Goal: Task Accomplishment & Management: Manage account settings

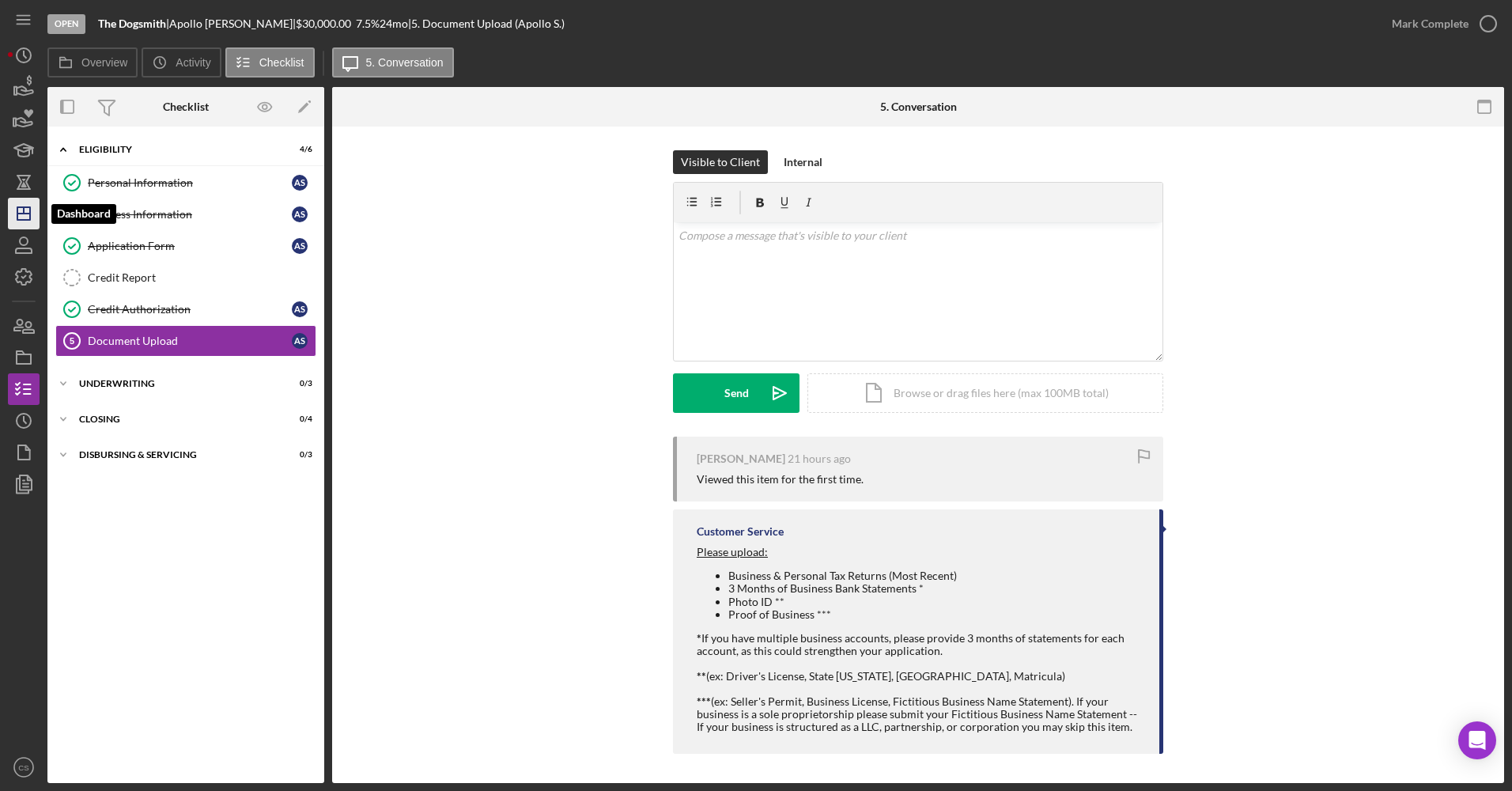
click at [33, 206] on icon "Icon/Dashboard" at bounding box center [23, 213] width 39 height 39
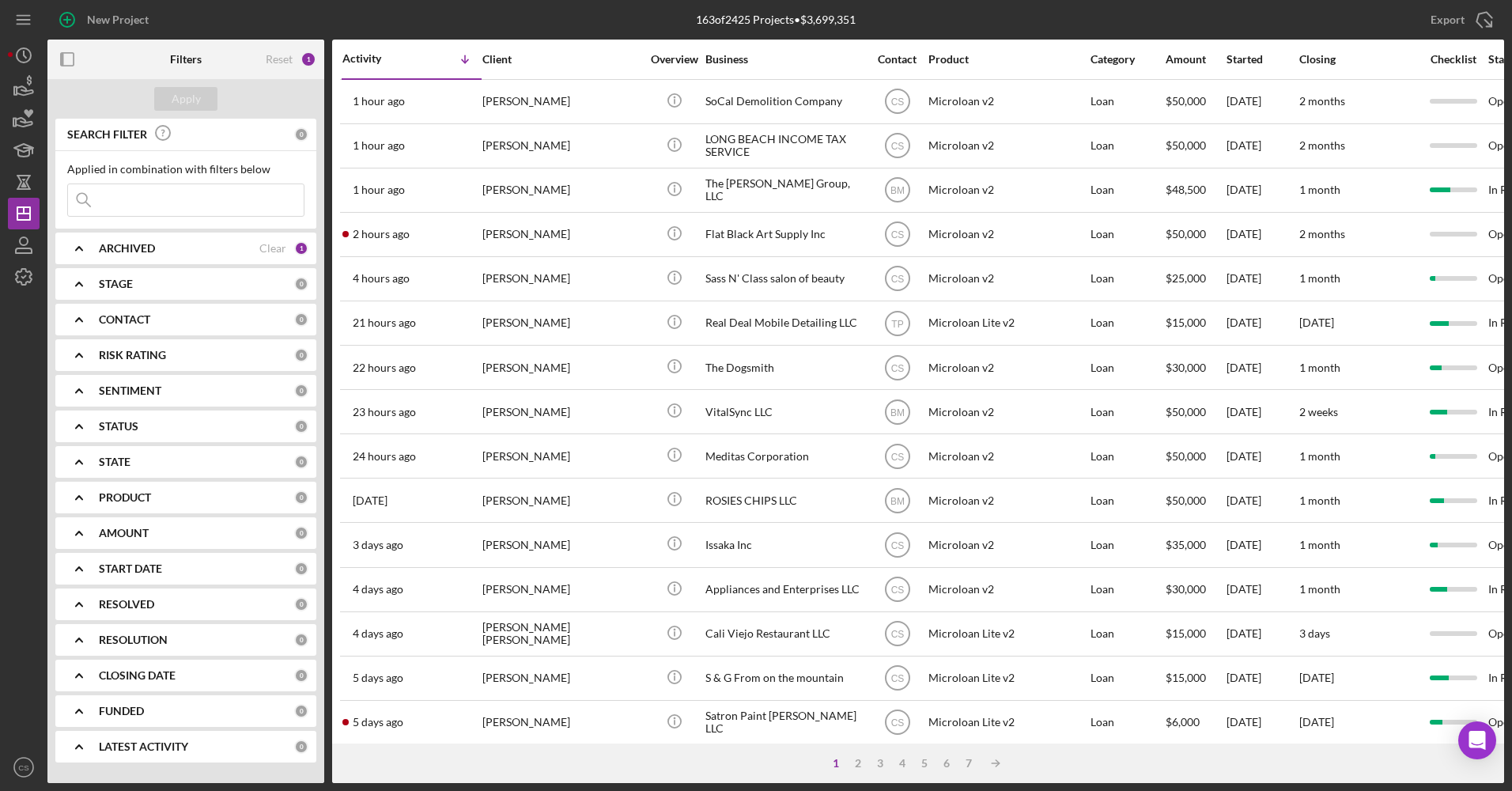
click at [224, 188] on input at bounding box center [186, 200] width 236 height 32
type input "honey"
click at [173, 89] on div "Apply" at bounding box center [186, 98] width 29 height 23
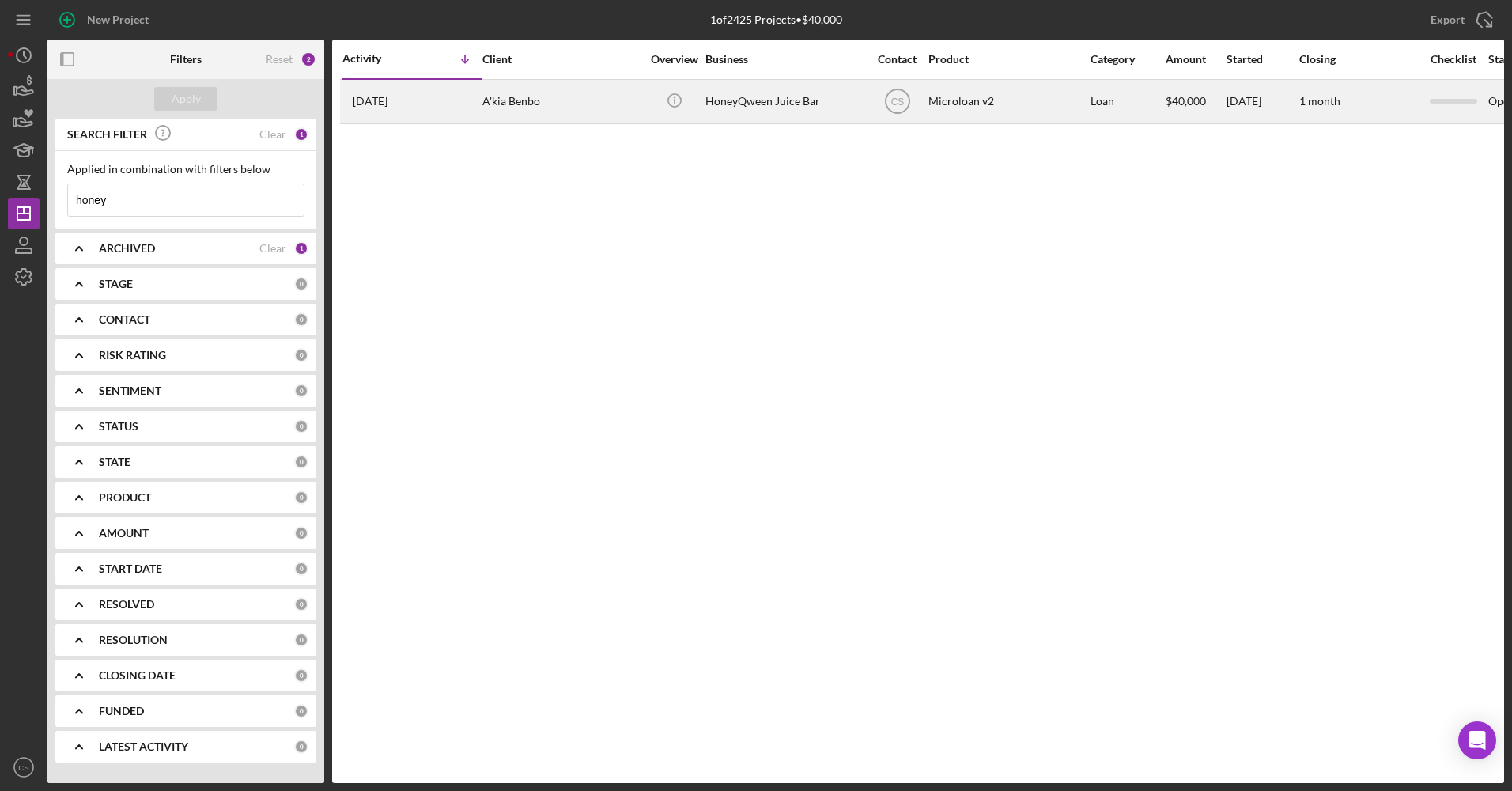
click at [613, 112] on div "A'kia Benbo" at bounding box center [562, 102] width 158 height 42
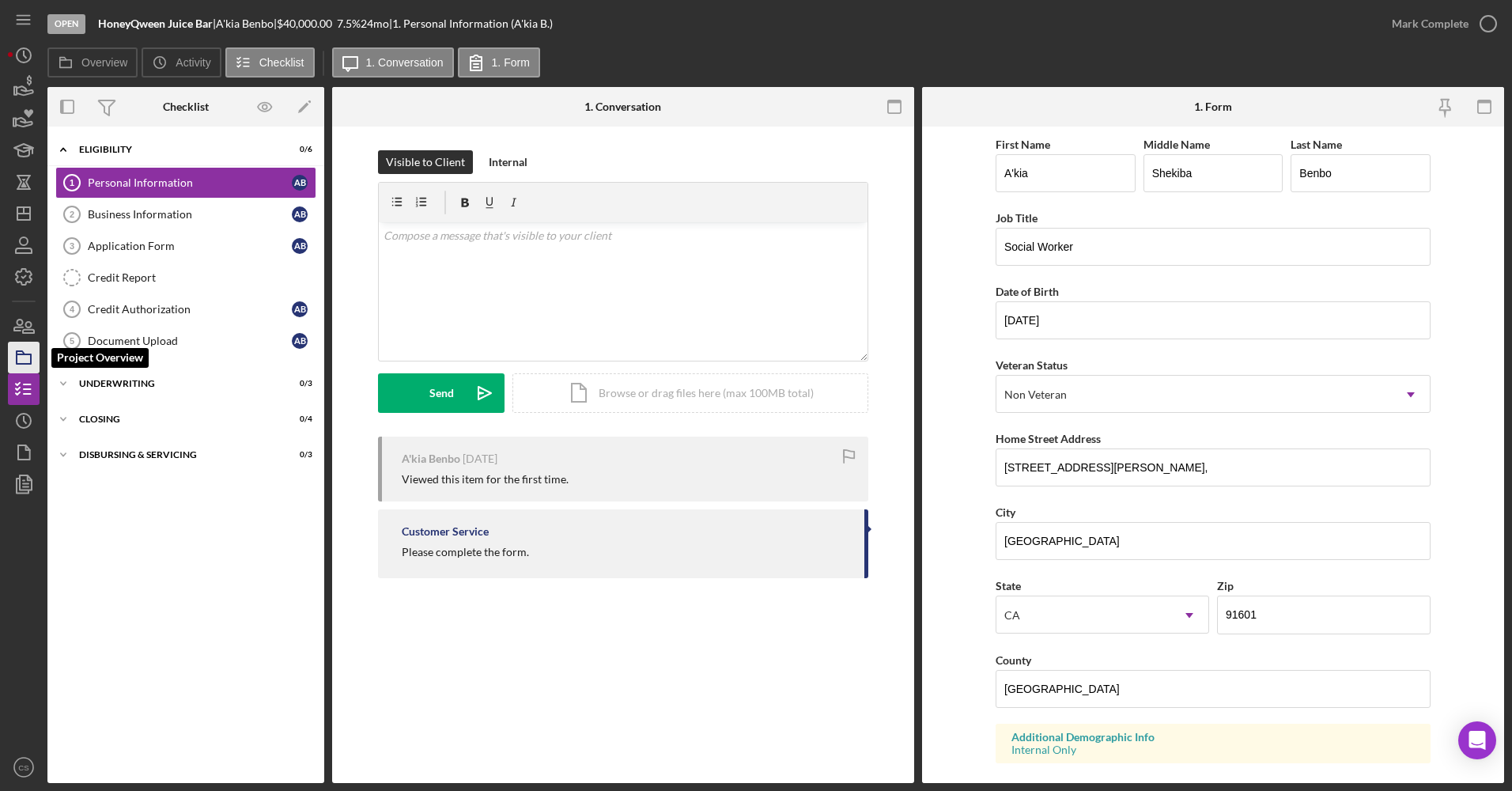
click at [24, 351] on icon "button" at bounding box center [23, 357] width 39 height 39
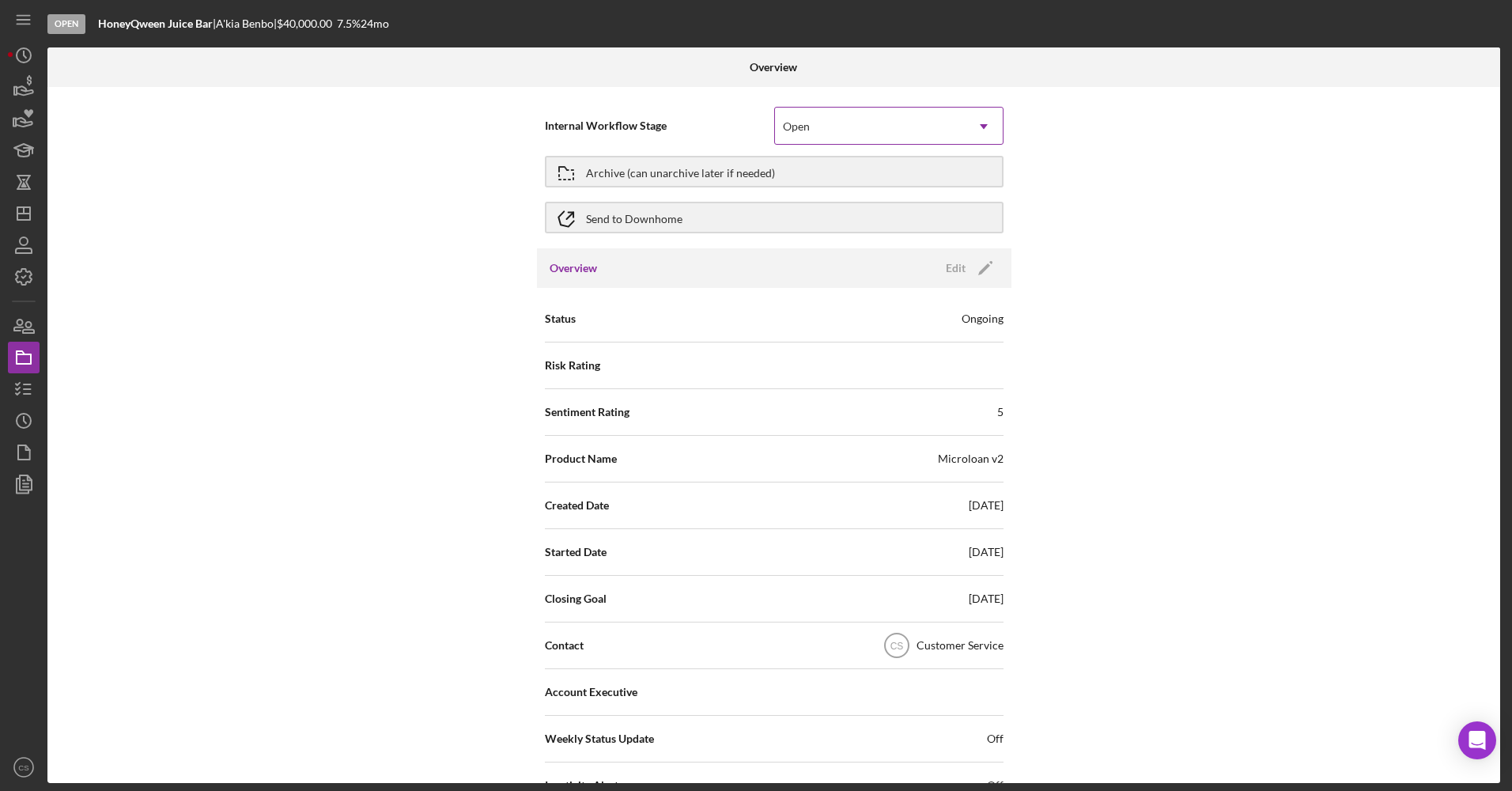
click at [898, 132] on div "Open" at bounding box center [870, 127] width 190 height 37
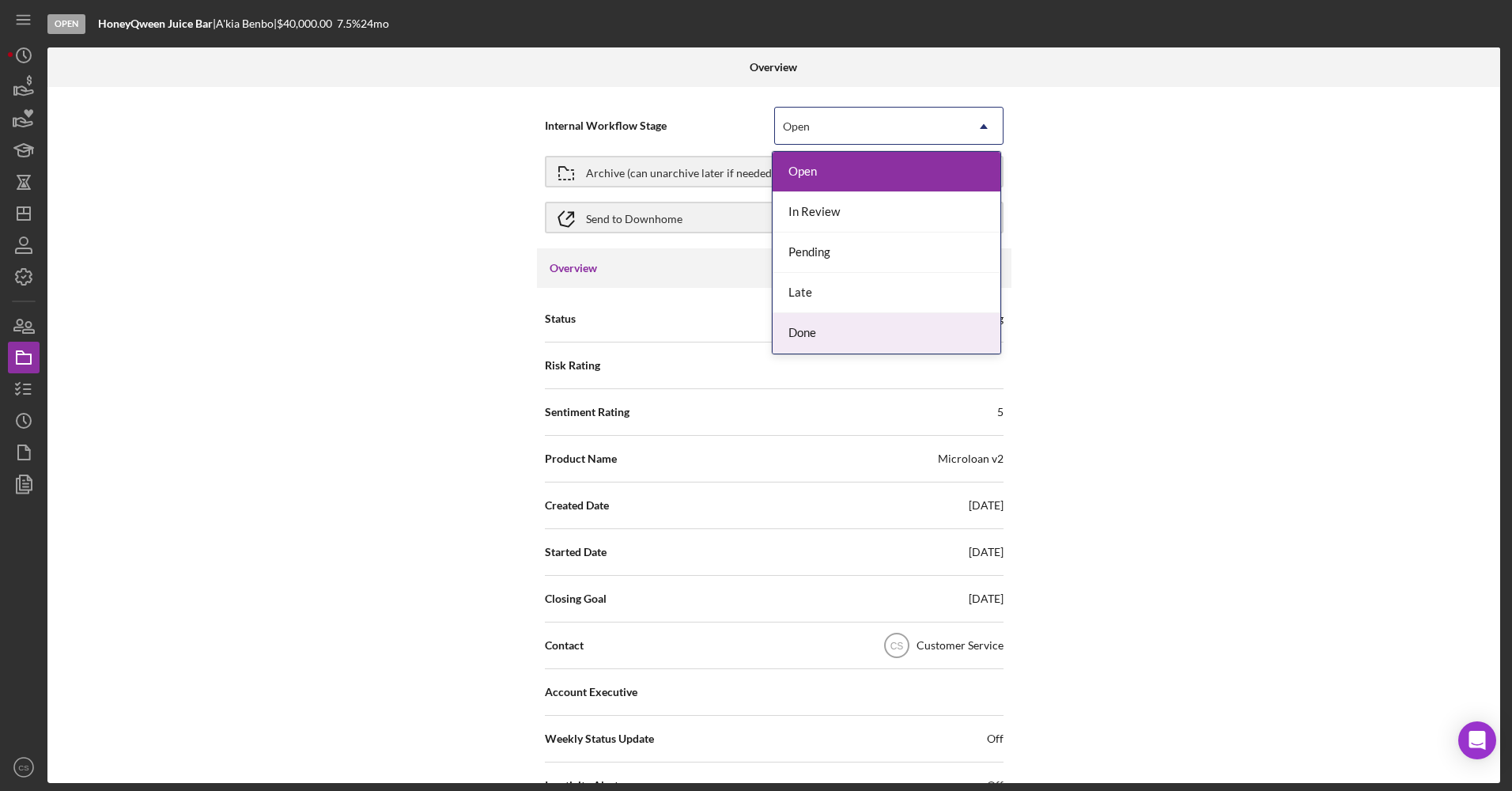
click at [827, 318] on div "Done" at bounding box center [886, 333] width 228 height 40
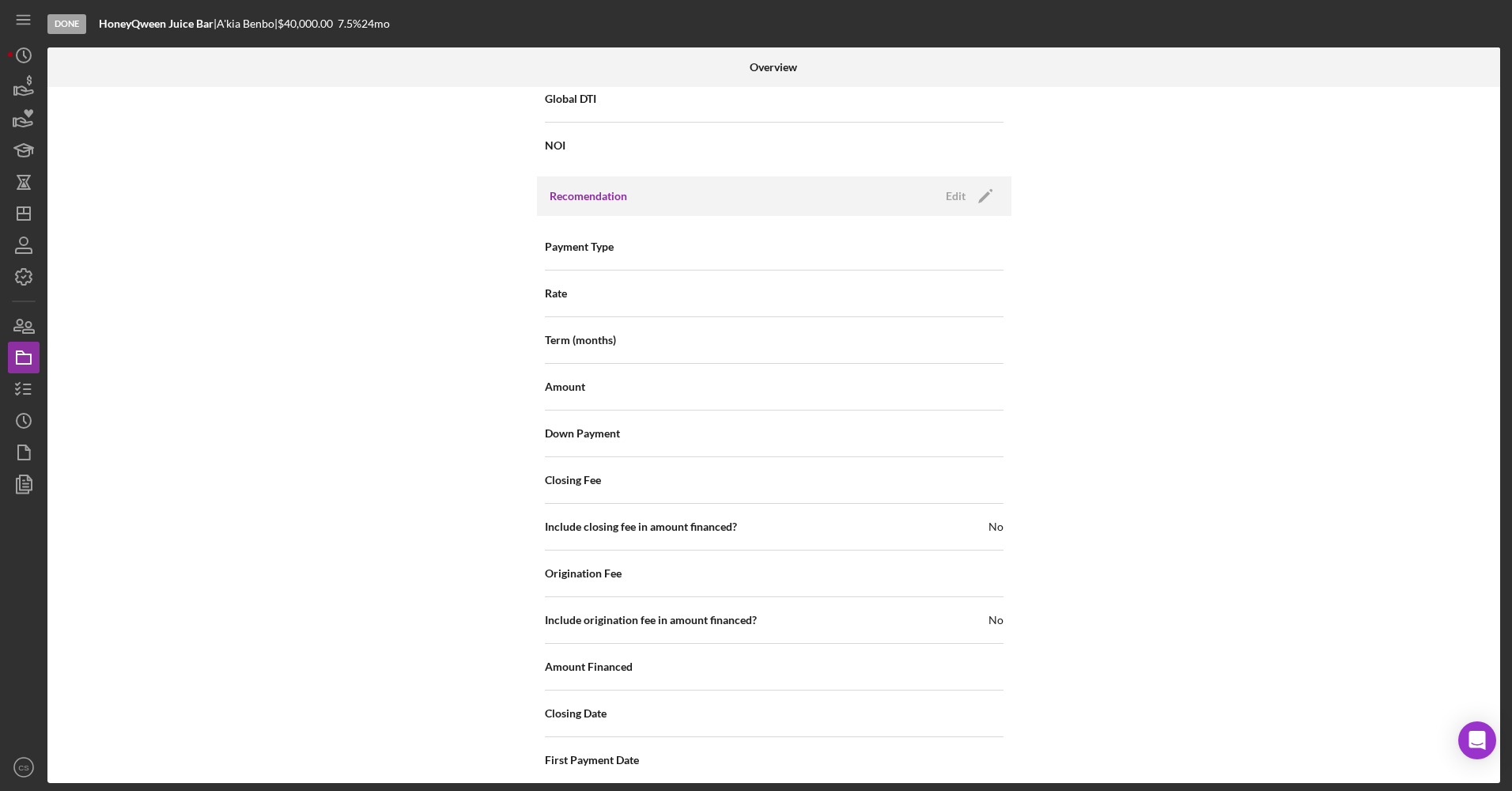
scroll to position [1473, 0]
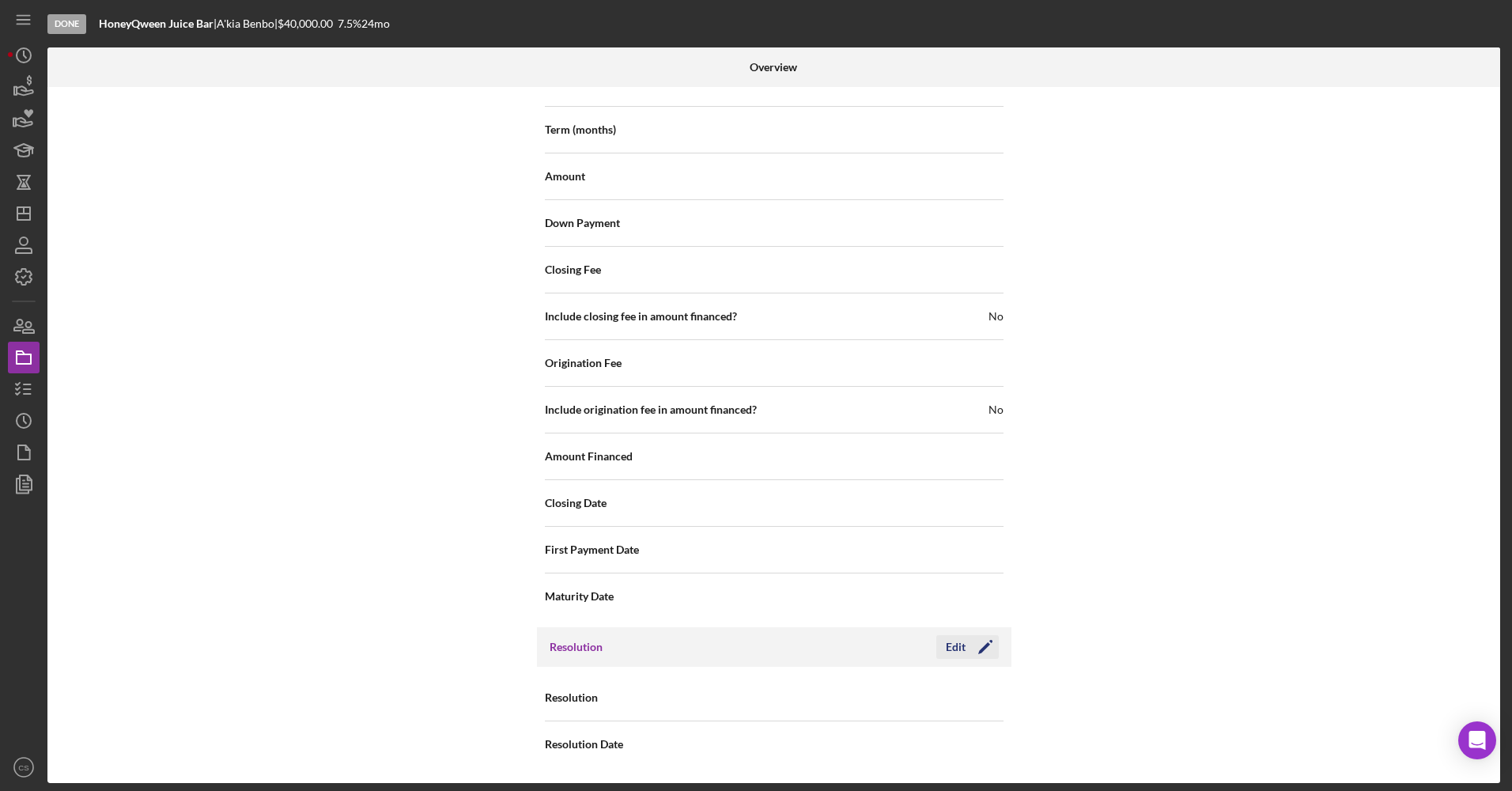
click at [966, 642] on icon "Icon/Edit" at bounding box center [985, 647] width 39 height 39
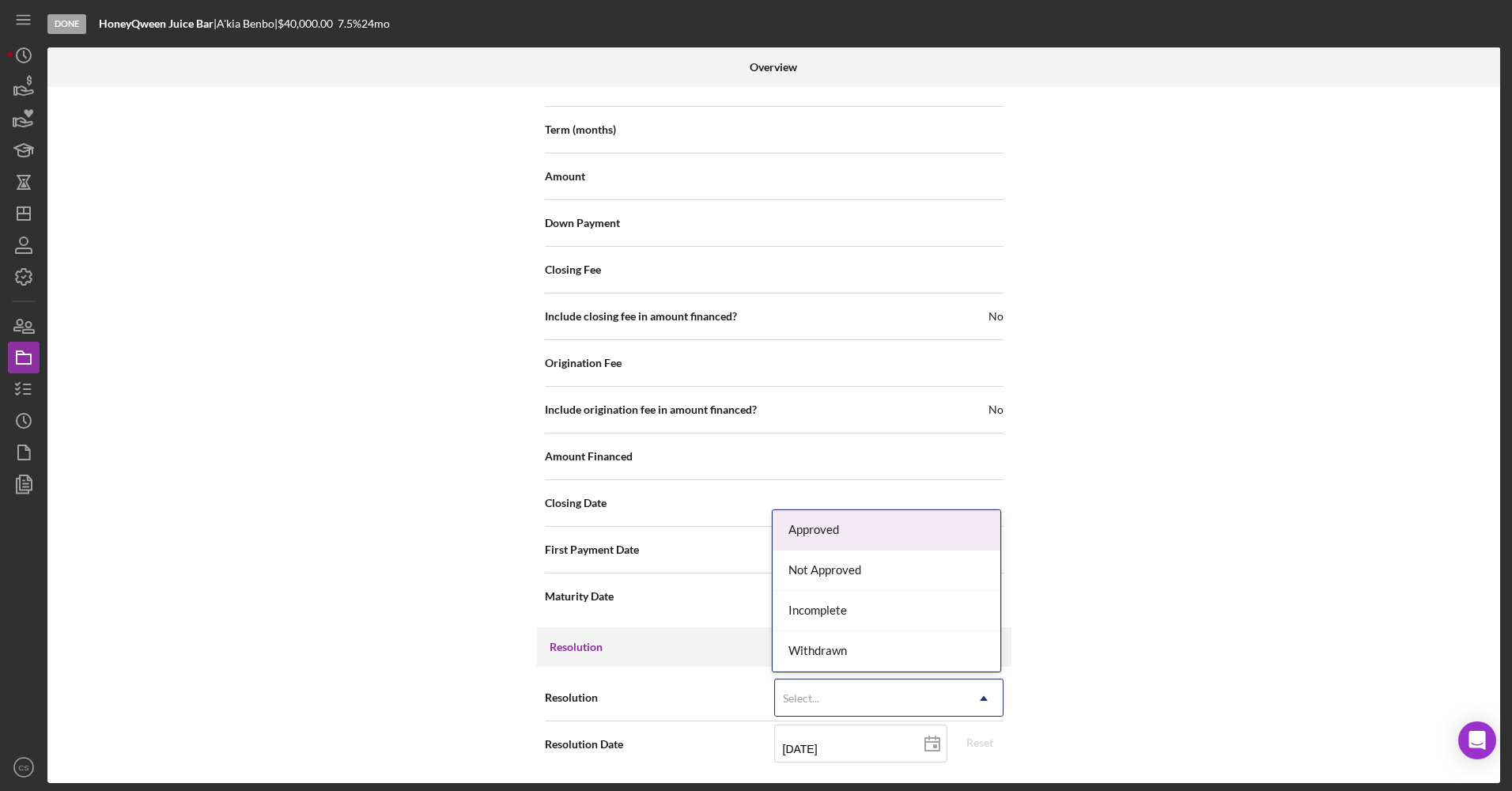
click at [904, 696] on div "Select..." at bounding box center [870, 698] width 190 height 37
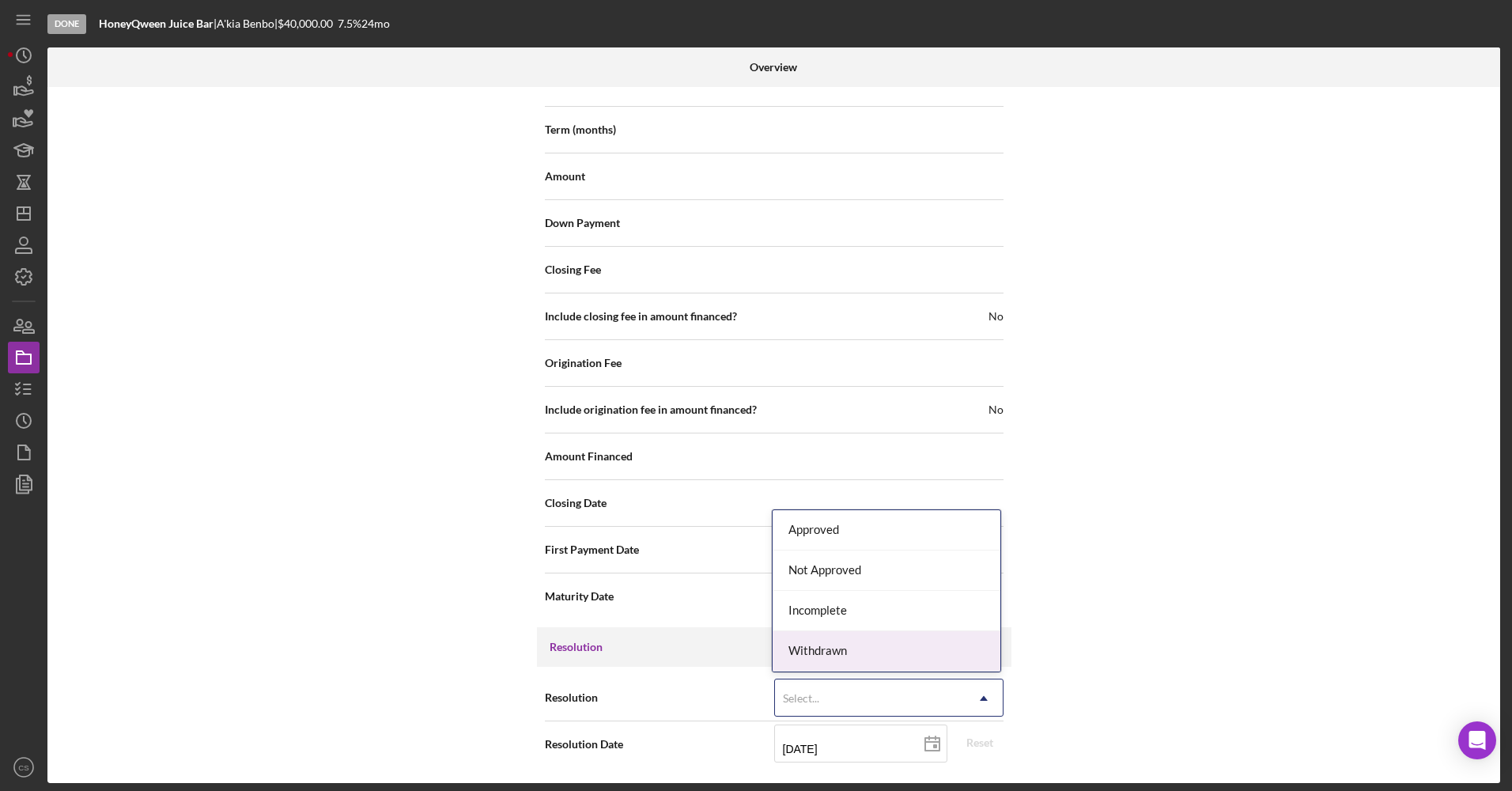
click at [913, 638] on div "Withdrawn" at bounding box center [886, 651] width 228 height 40
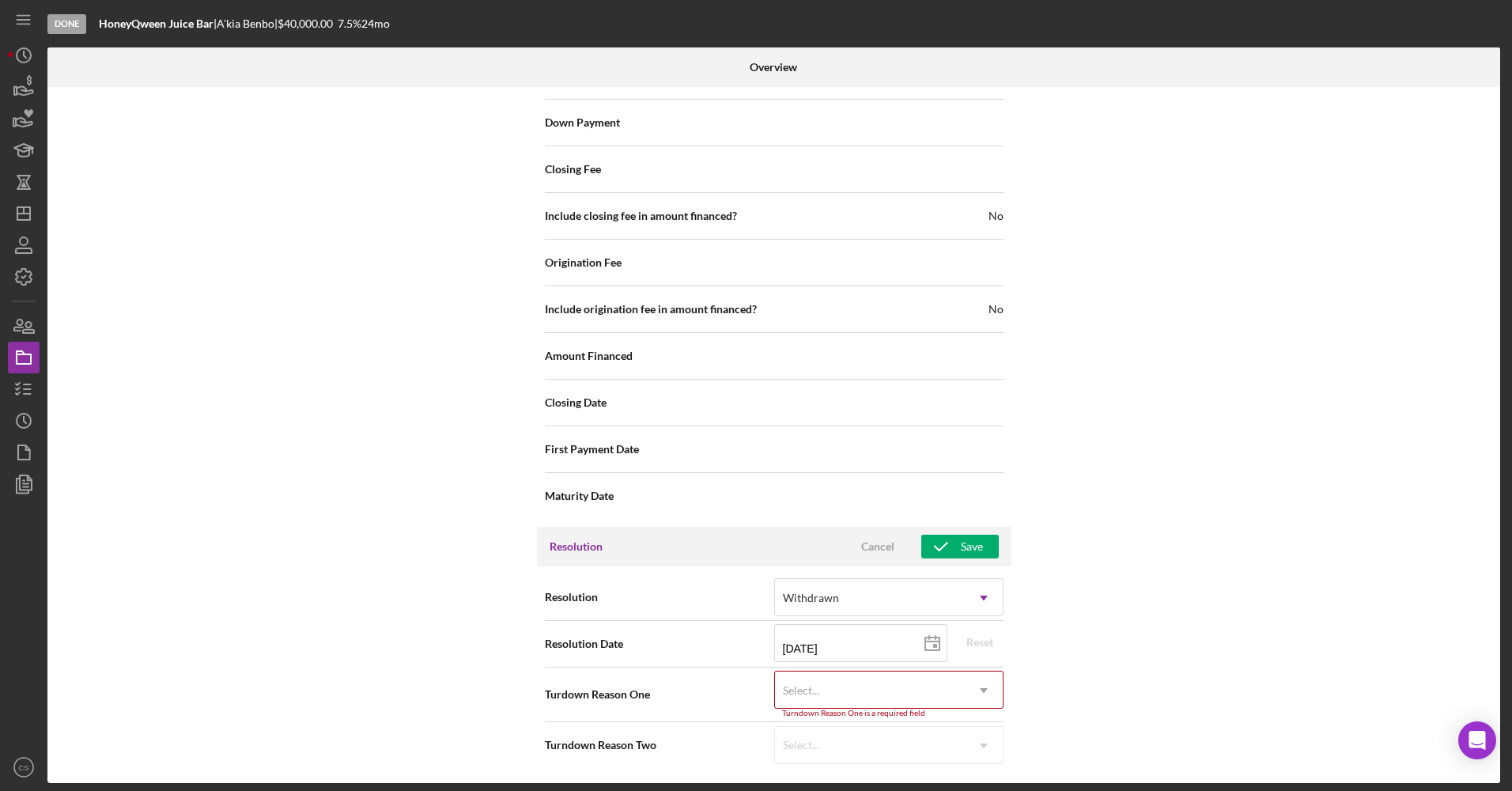
scroll to position [1574, 0]
click at [858, 703] on div "Select..." at bounding box center [870, 690] width 190 height 37
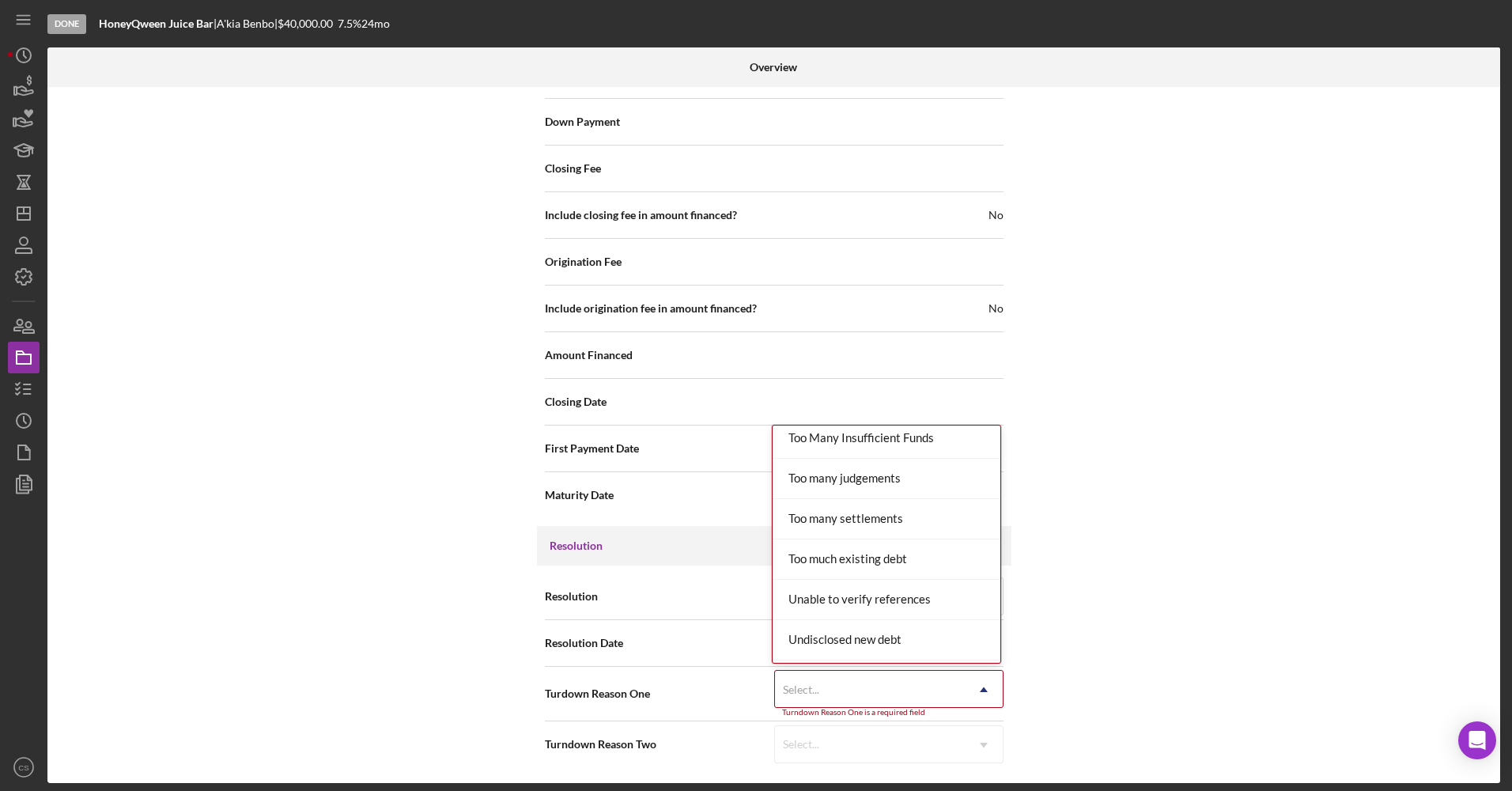
scroll to position [1740, 0]
click at [844, 648] on div "Wrong product" at bounding box center [886, 643] width 228 height 40
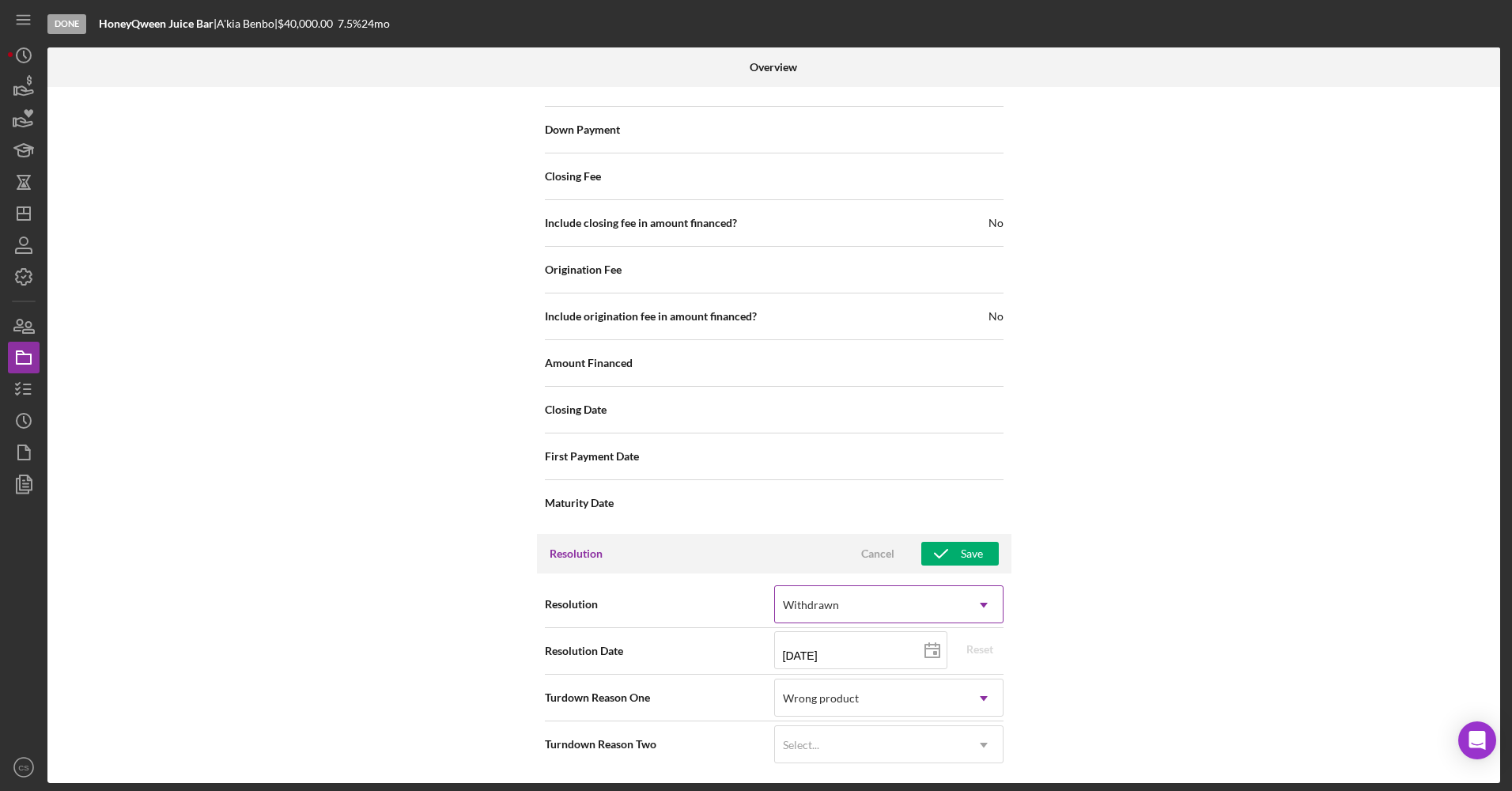
scroll to position [1566, 0]
click at [972, 548] on div "Save" at bounding box center [972, 553] width 23 height 23
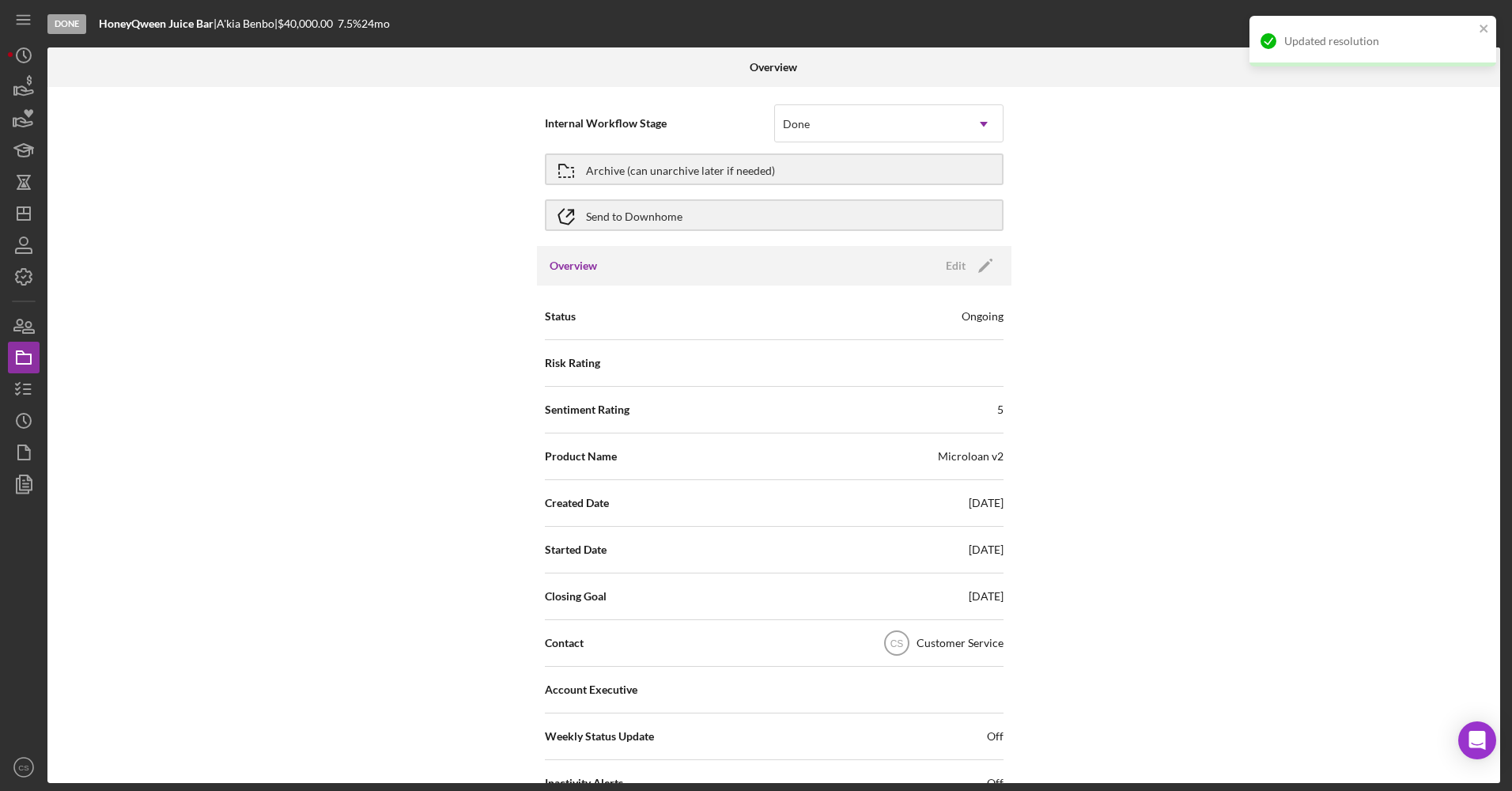
scroll to position [0, 0]
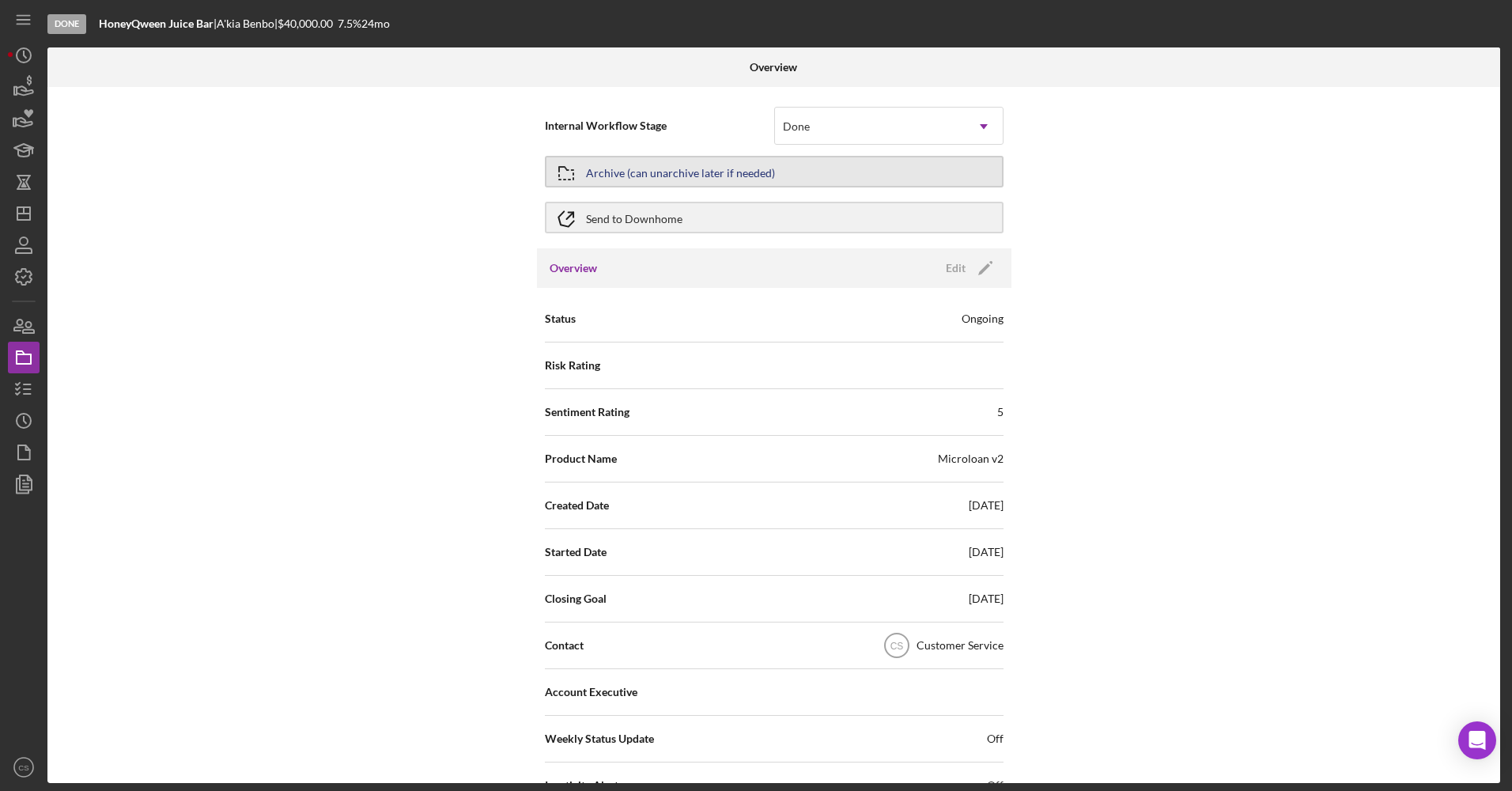
click at [809, 174] on button "Archive (can unarchive later if needed)" at bounding box center [774, 172] width 458 height 32
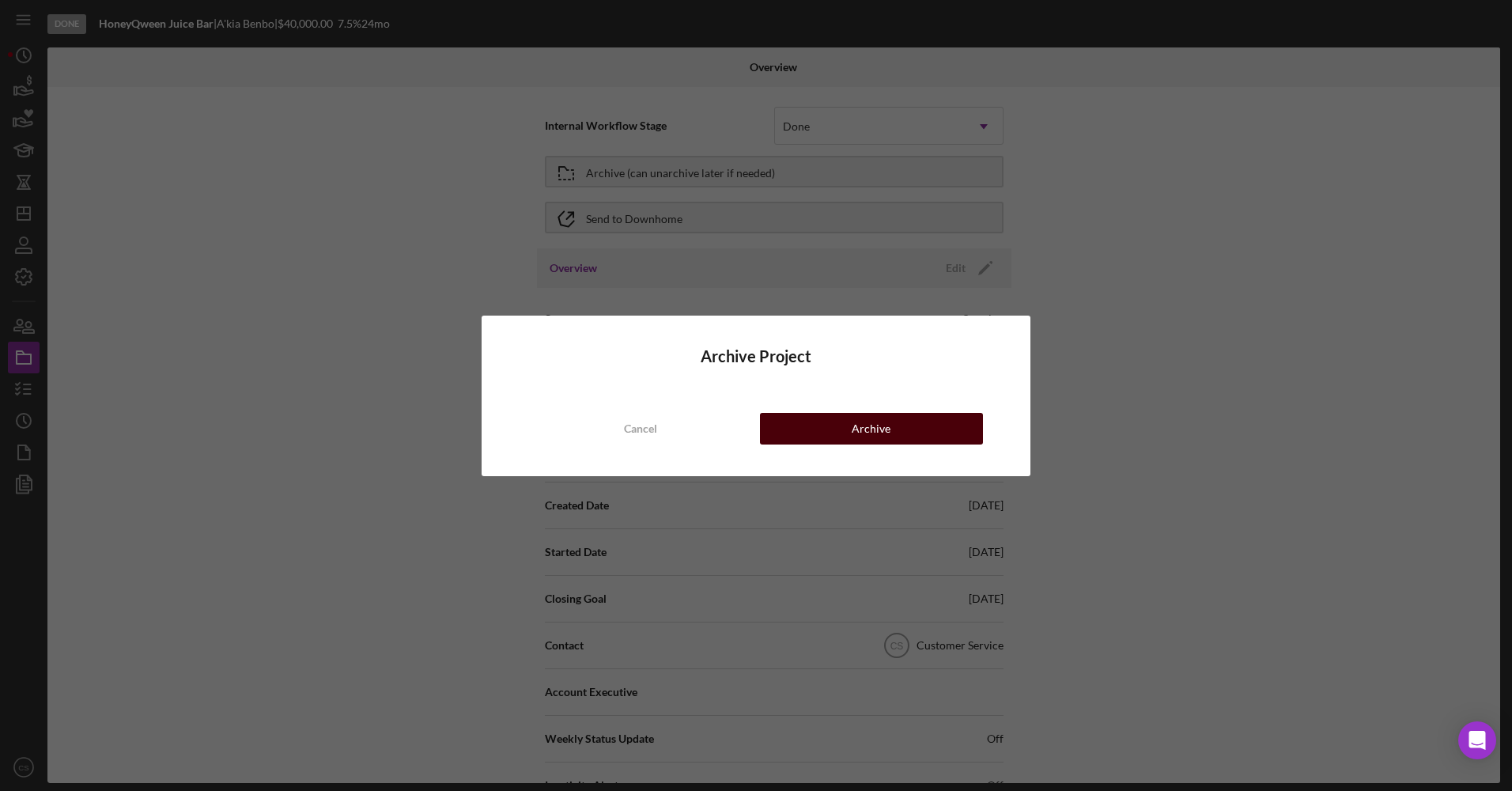
click at [912, 427] on button "Archive" at bounding box center [872, 428] width 223 height 32
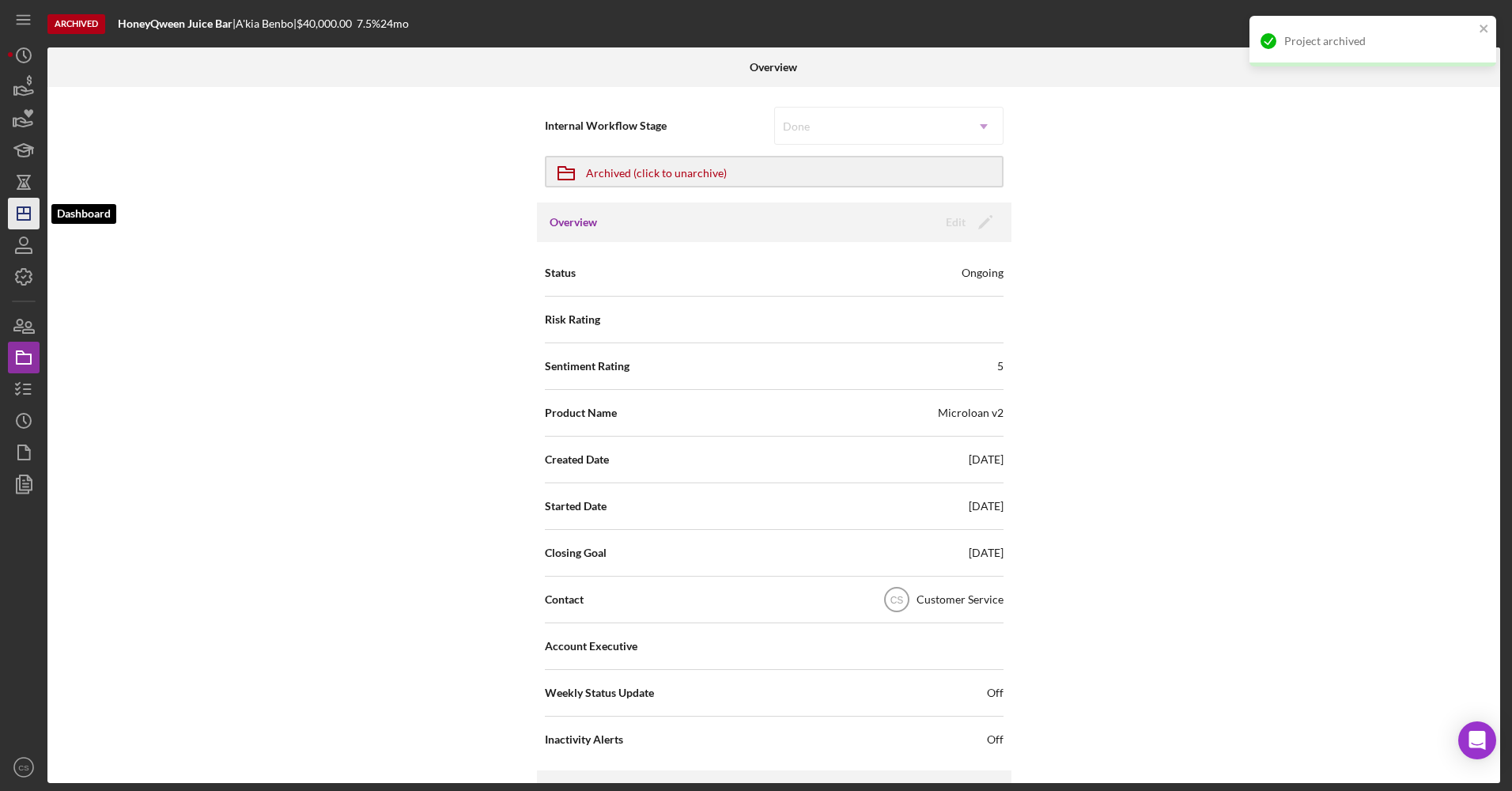
click at [18, 220] on polygon "button" at bounding box center [23, 213] width 13 height 13
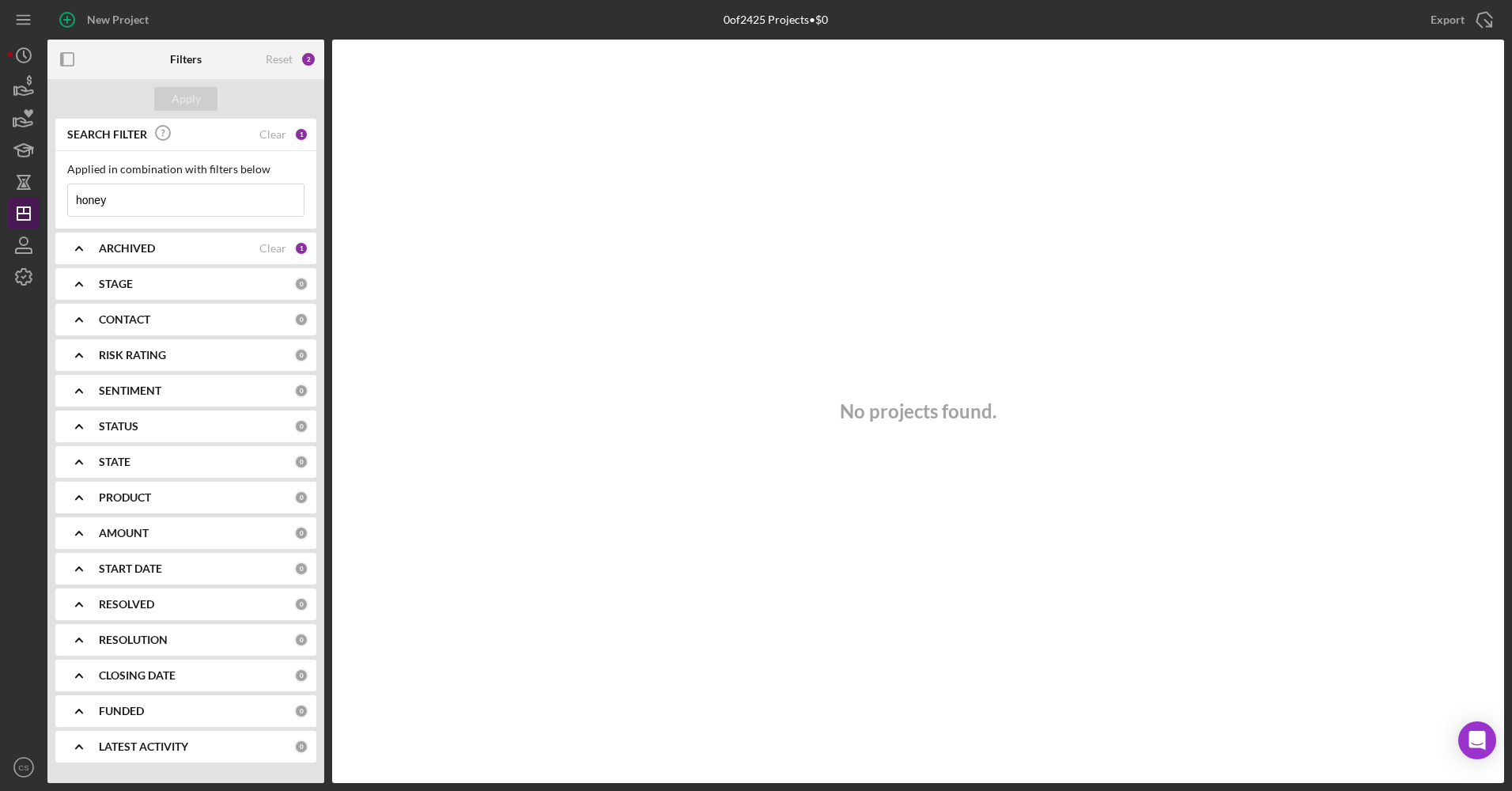
drag, startPoint x: 146, startPoint y: 195, endPoint x: 13, endPoint y: 204, distance: 133.3
click at [15, 205] on div "New Project 0 of 2425 Projects • $0 honey Export Icon/Export Filters Reset 2 Ap…" at bounding box center [755, 391] width 1496 height 783
click at [210, 88] on button "Apply" at bounding box center [186, 98] width 63 height 23
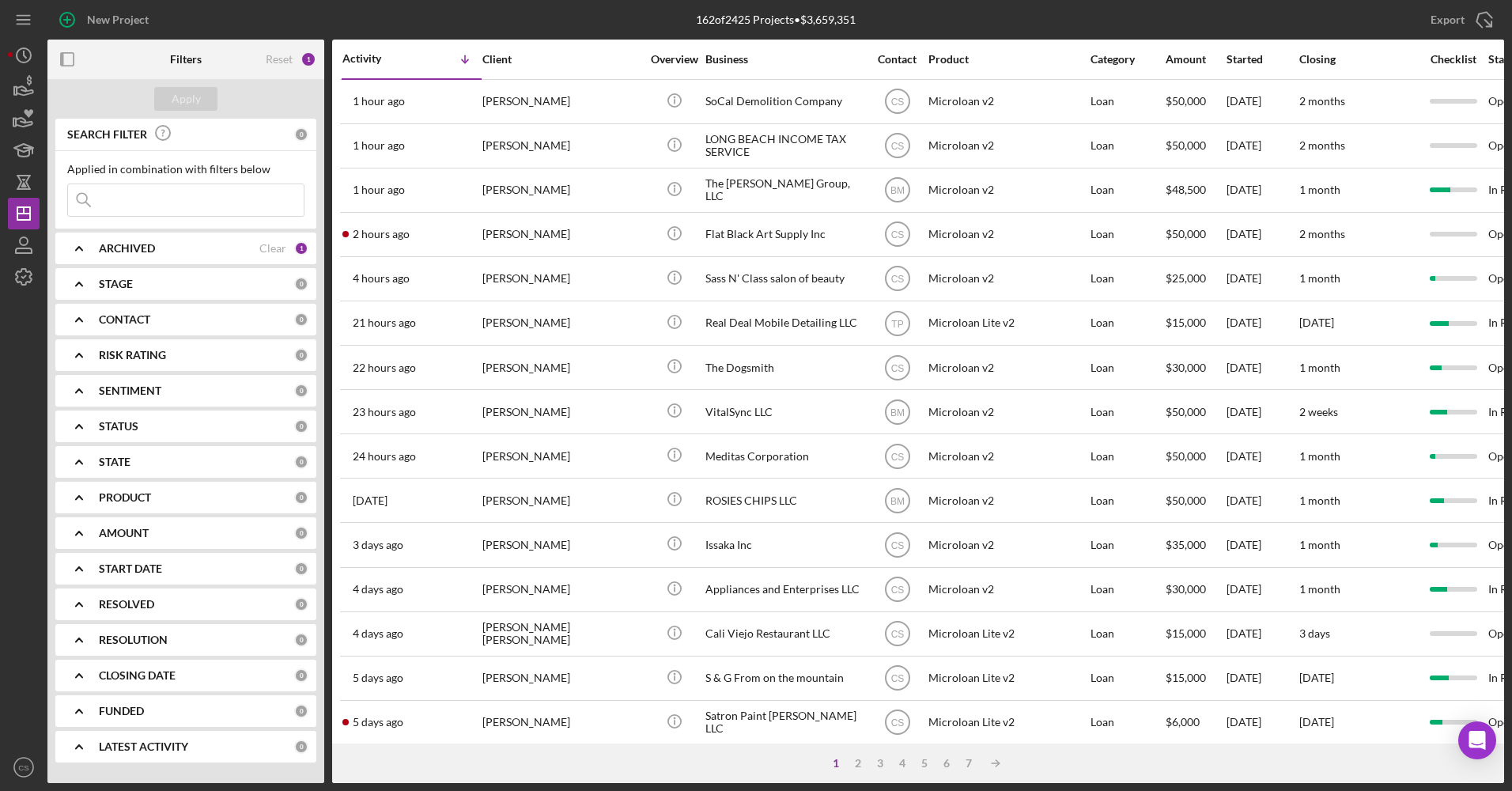
click at [157, 198] on input at bounding box center [186, 200] width 236 height 32
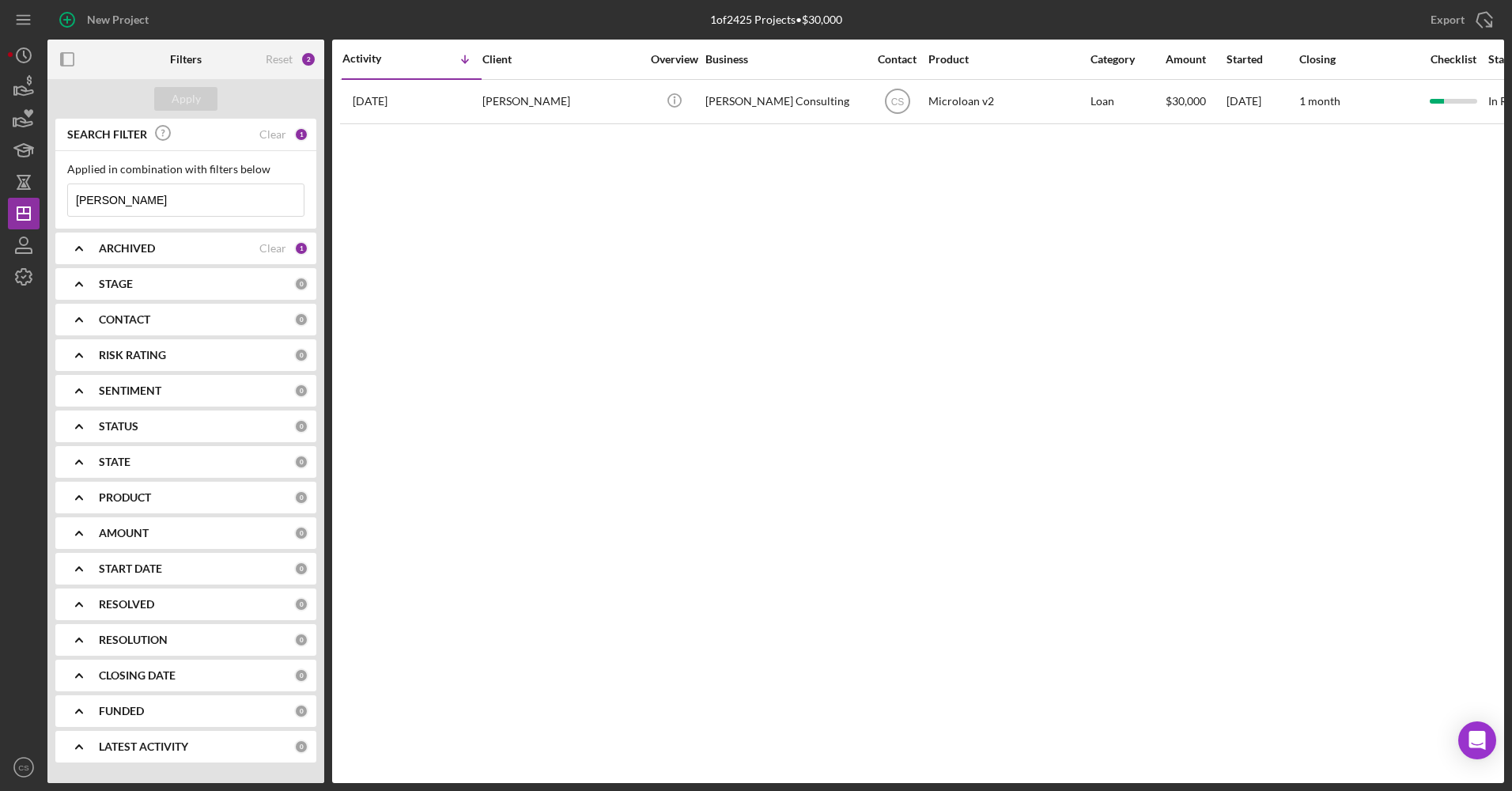
type input "[PERSON_NAME]"
click at [163, 264] on div "ARCHIVED Clear 1" at bounding box center [203, 248] width 209 height 32
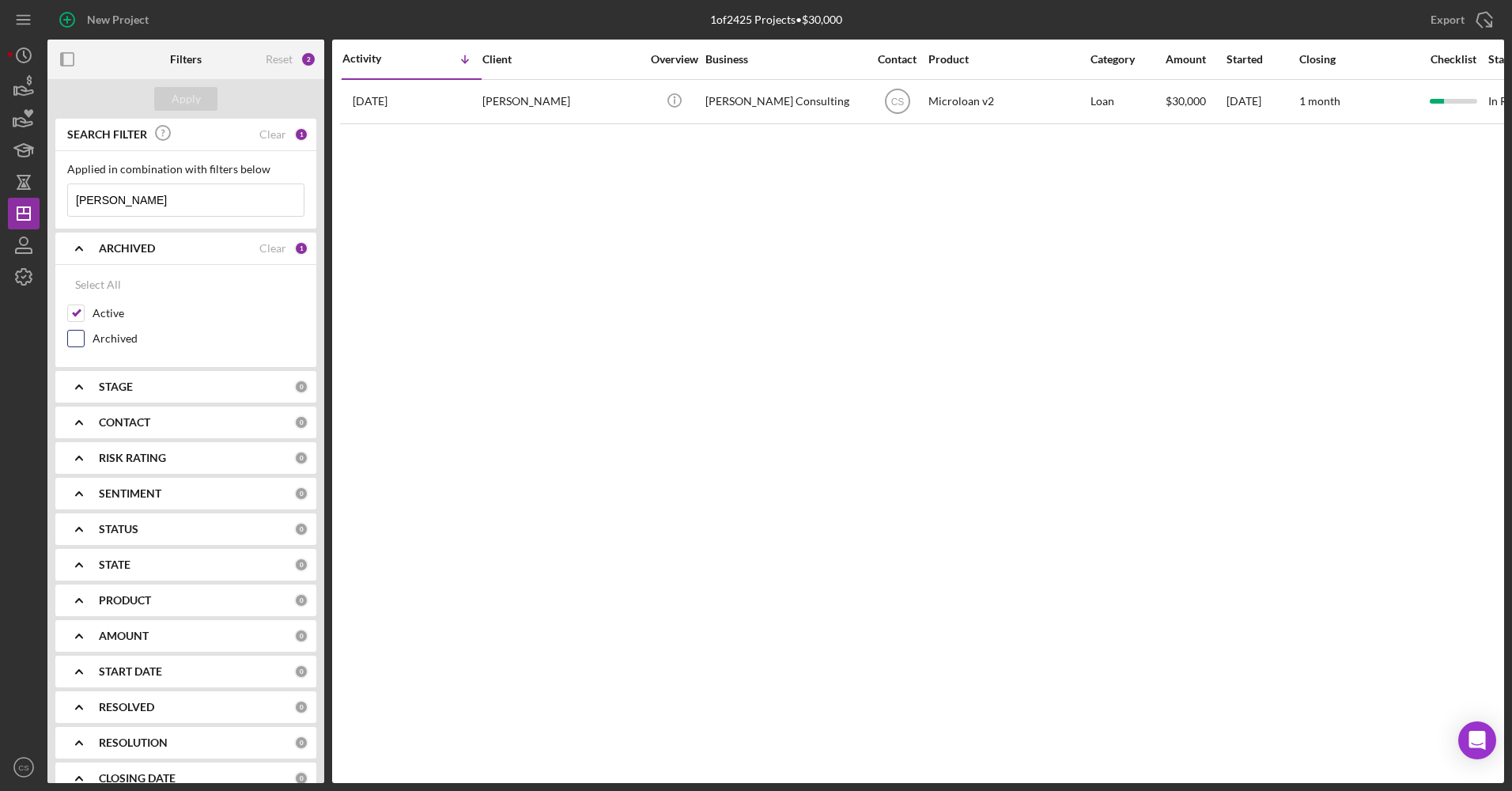
click at [99, 333] on label "Archived" at bounding box center [198, 338] width 212 height 16
click at [84, 333] on input "Archived" at bounding box center [76, 338] width 16 height 16
checkbox input "true"
click at [212, 95] on button "Apply" at bounding box center [186, 98] width 63 height 23
